Goal: Task Accomplishment & Management: Complete application form

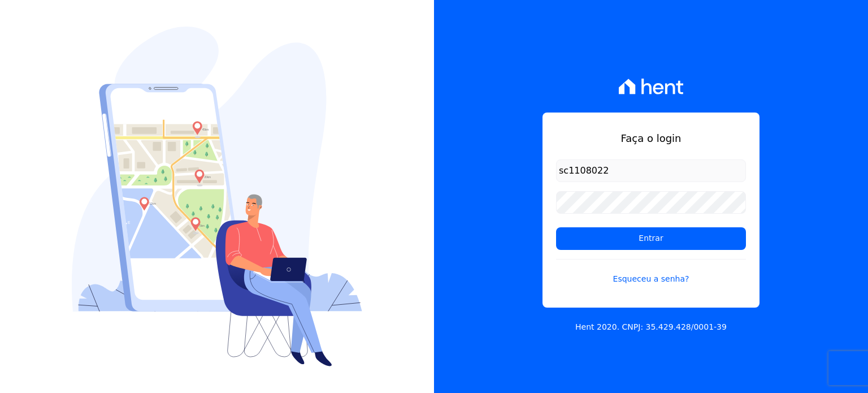
click at [556, 227] on input "Entrar" at bounding box center [651, 238] width 190 height 23
type input "[EMAIL_ADDRESS][DOMAIN_NAME]"
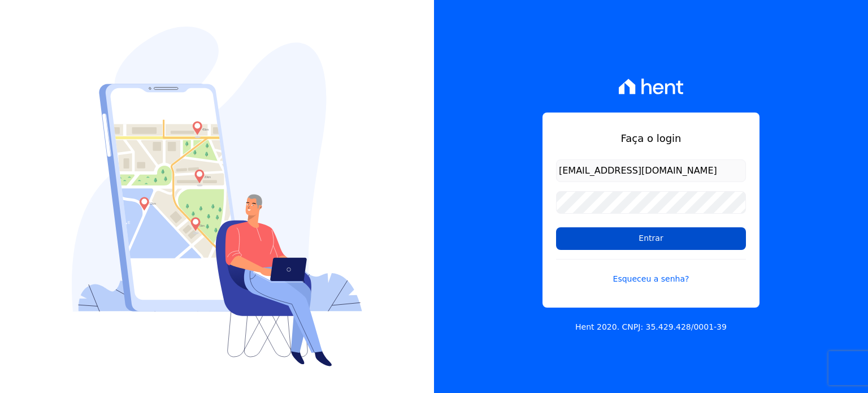
click at [602, 240] on input "Entrar" at bounding box center [651, 238] width 190 height 23
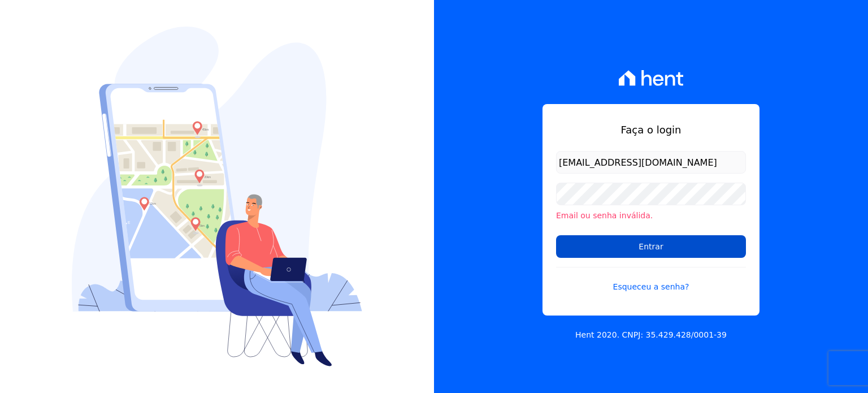
click at [594, 242] on input "Entrar" at bounding box center [651, 246] width 190 height 23
click at [606, 246] on input "Entrar" at bounding box center [651, 246] width 190 height 23
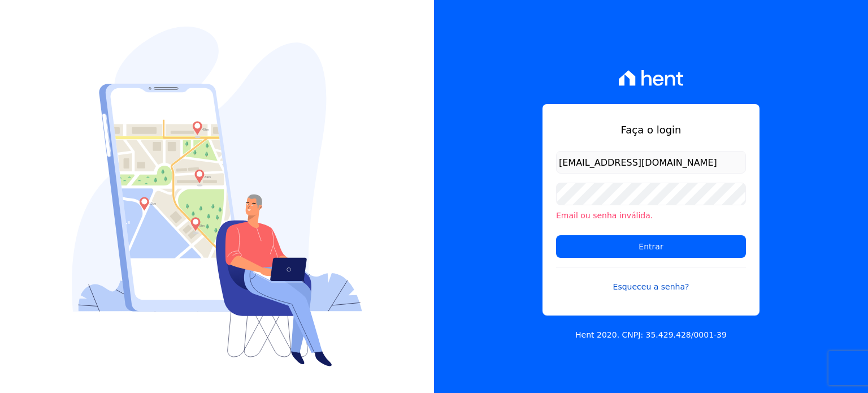
click at [640, 284] on link "Esqueceu a senha?" at bounding box center [651, 280] width 190 height 26
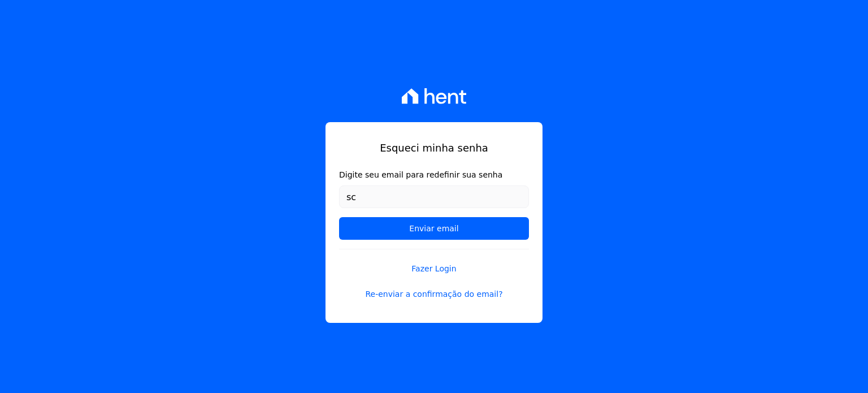
type input "[EMAIL_ADDRESS][DOMAIN_NAME]"
click at [418, 215] on form "Digite seu email para redefinir sua senha [EMAIL_ADDRESS][DOMAIN_NAME] Enviar e…" at bounding box center [434, 209] width 190 height 80
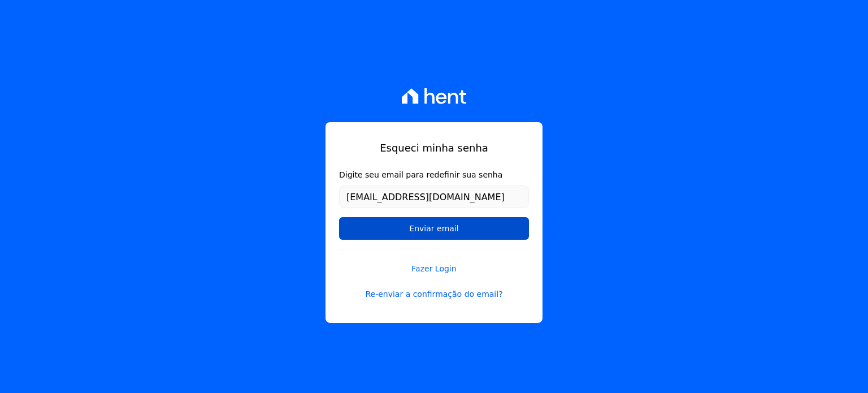
click at [416, 220] on input "Enviar email" at bounding box center [434, 228] width 190 height 23
click at [399, 231] on input "Enviar email" at bounding box center [434, 228] width 190 height 23
drag, startPoint x: 367, startPoint y: 220, endPoint x: 390, endPoint y: 227, distance: 23.4
click at [367, 220] on input "Enviar email" at bounding box center [434, 228] width 190 height 23
drag, startPoint x: 423, startPoint y: 237, endPoint x: 423, endPoint y: 230, distance: 6.8
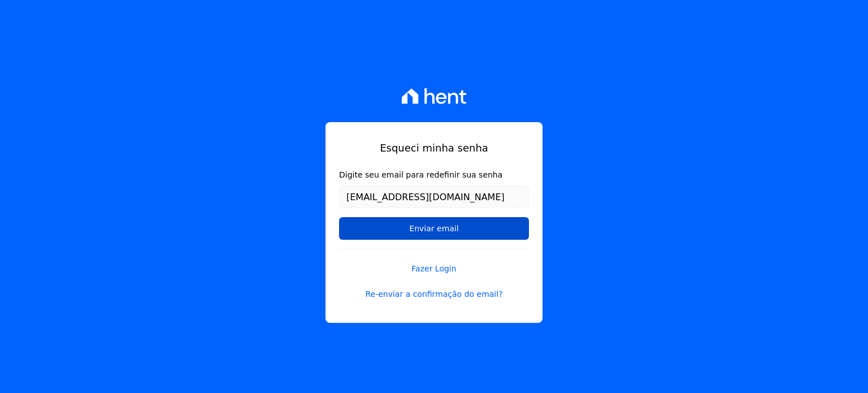
click at [423, 234] on input "Enviar email" at bounding box center [434, 228] width 190 height 23
click at [375, 228] on input "Enviar email" at bounding box center [434, 228] width 190 height 23
click at [376, 228] on input "Enviar email" at bounding box center [434, 228] width 190 height 23
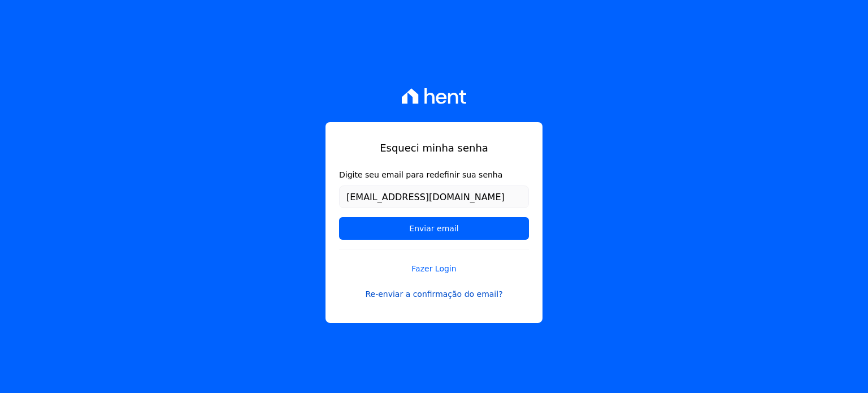
click at [420, 293] on link "Re-enviar a confirmação do email?" at bounding box center [434, 294] width 190 height 12
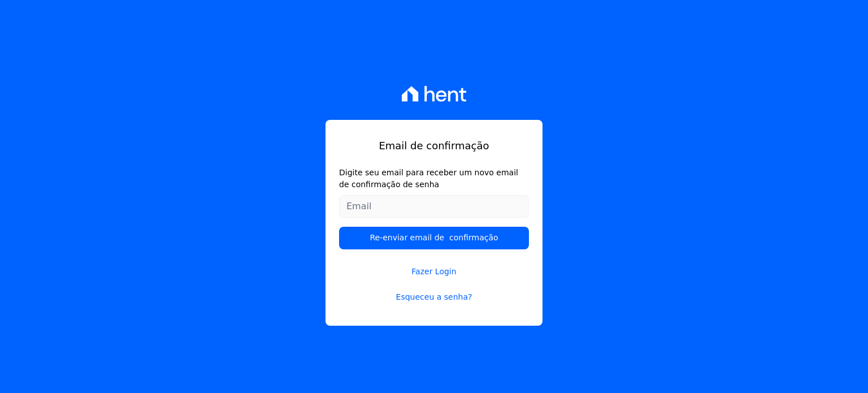
click at [373, 203] on input "Digite seu email para receber um novo email de confirmação de senha" at bounding box center [434, 206] width 190 height 23
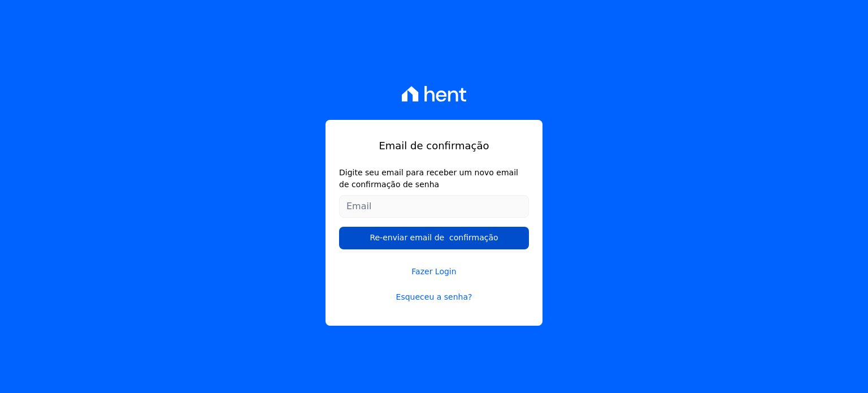
type input "[EMAIL_ADDRESS][DOMAIN_NAME]"
click at [383, 230] on input "Re-enviar email de confirmação" at bounding box center [434, 238] width 190 height 23
click at [384, 236] on input "Re-enviar email de confirmação" at bounding box center [434, 238] width 190 height 23
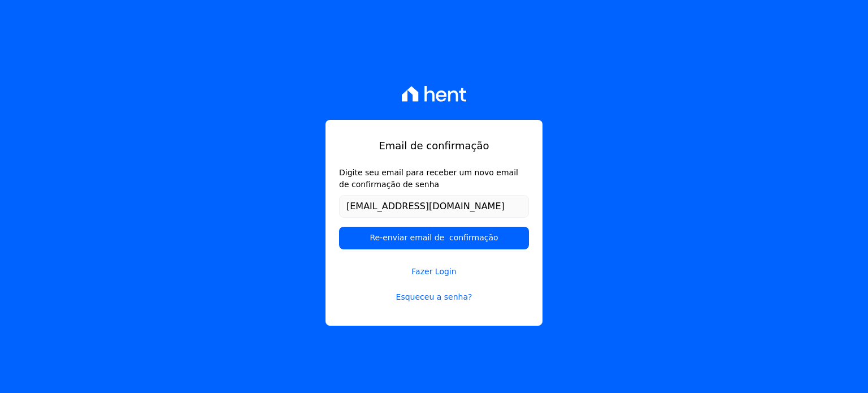
drag, startPoint x: 436, startPoint y: 86, endPoint x: 455, endPoint y: 87, distance: 19.2
click at [455, 87] on div "Email de confirmação Digite seu email para receber um novo email de confirmação…" at bounding box center [434, 196] width 868 height 393
click at [463, 92] on icon at bounding box center [462, 95] width 7 height 14
